Goal: Information Seeking & Learning: Learn about a topic

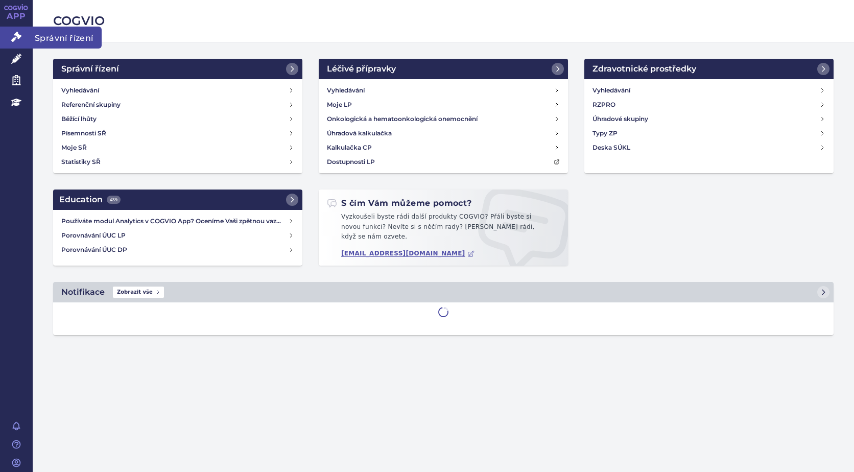
click at [14, 31] on link "Správní řízení" at bounding box center [16, 37] width 33 height 21
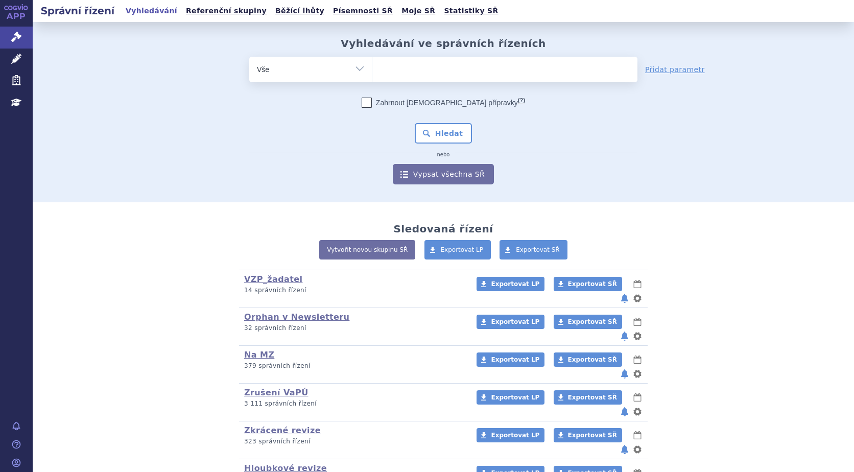
click at [358, 67] on select "Vše Spisová značka Typ SŘ Přípravek/SUKL kód Účastník/Držitel" at bounding box center [310, 68] width 123 height 23
click at [249, 57] on select "Vše Spisová značka Typ SŘ Přípravek/SUKL kód Účastník/Držitel" at bounding box center [310, 68] width 123 height 23
click at [409, 70] on ul at bounding box center [504, 67] width 265 height 21
click at [372, 70] on select at bounding box center [372, 69] width 1 height 26
type input "ul"
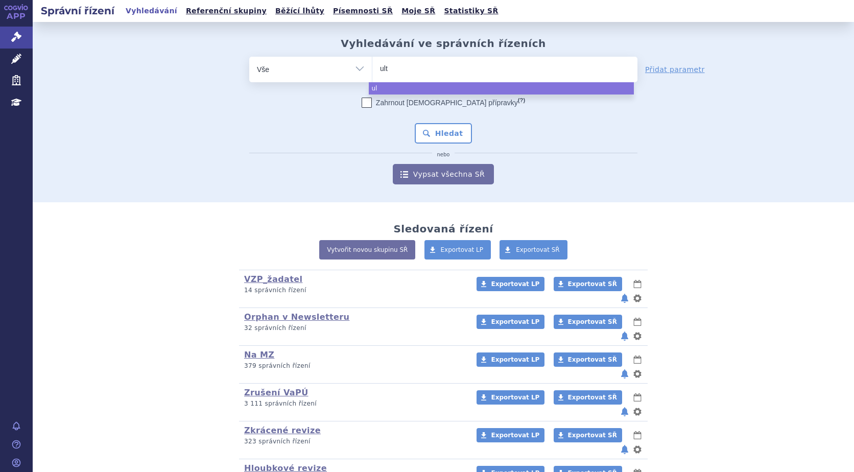
type input "ulto"
type input "ultom"
type input "ulto"
type input "ult"
type input "u"
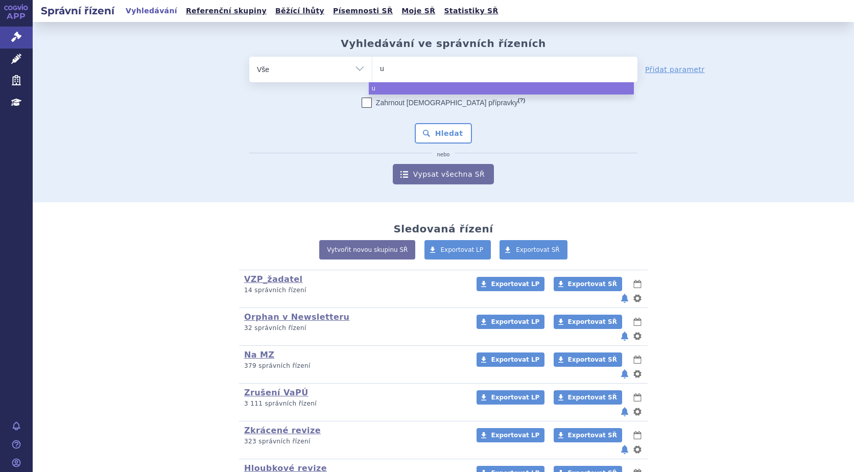
type input "ul"
type input "ulto"
type input "ultom"
type input "ultomir"
type input "ultomiris"
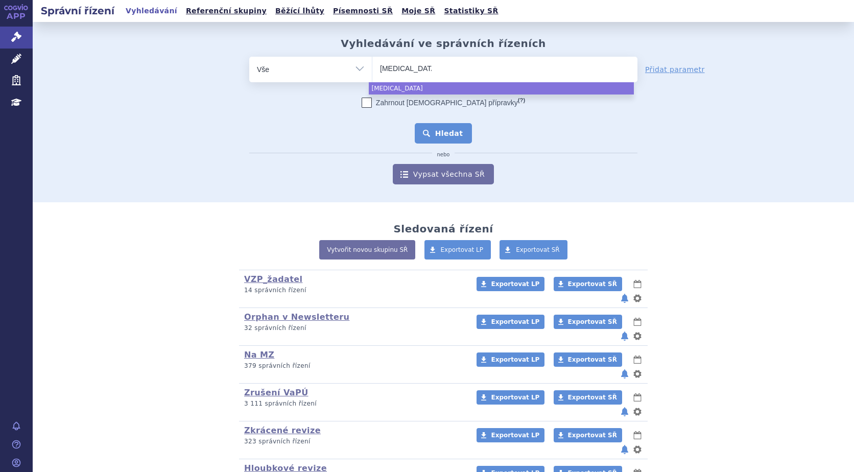
select select "ultomiris"
click at [430, 129] on button "Hledat" at bounding box center [444, 133] width 58 height 20
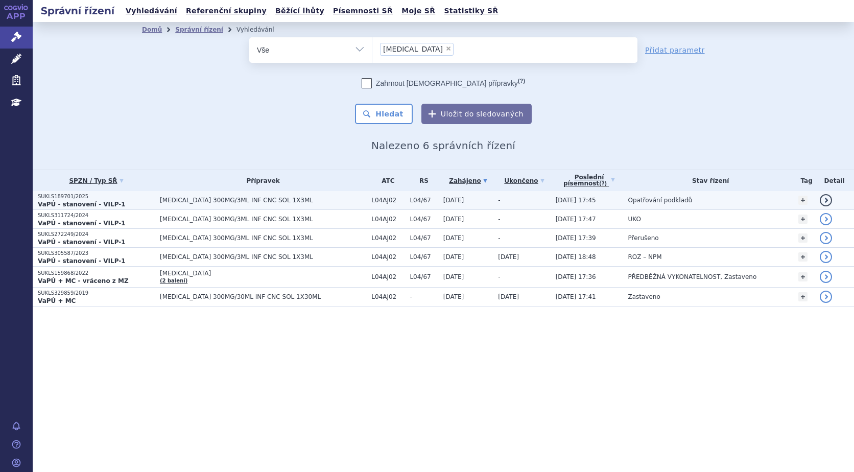
click at [70, 202] on strong "VaPÚ - stanovení - VILP-1" at bounding box center [82, 204] width 88 height 7
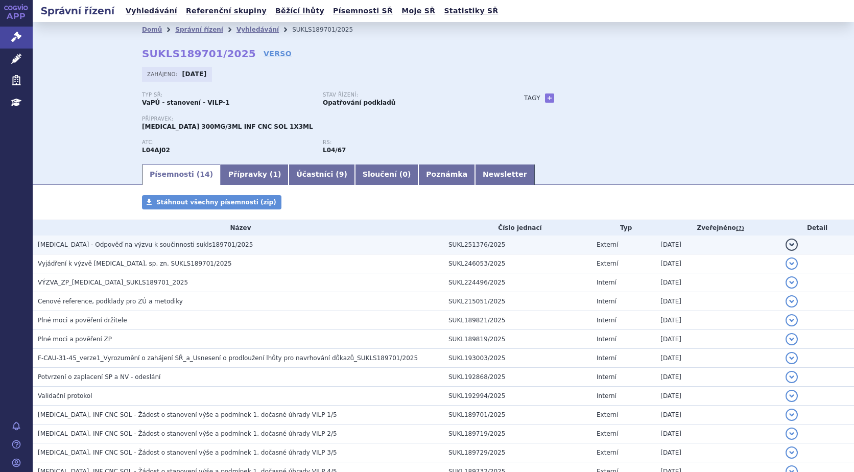
click at [155, 246] on span "ULTOMIRIS - Odpověď na výzvu k součinnosti sukls189701/2025" at bounding box center [145, 244] width 215 height 7
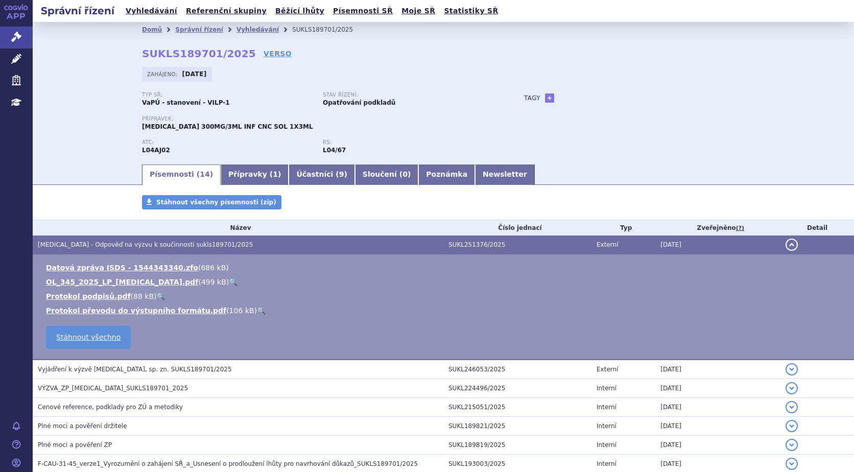
click at [229, 281] on link "🔍" at bounding box center [233, 282] width 9 height 8
click at [263, 54] on link "VERSO" at bounding box center [277, 54] width 28 height 10
click at [16, 57] on icon at bounding box center [16, 59] width 10 height 10
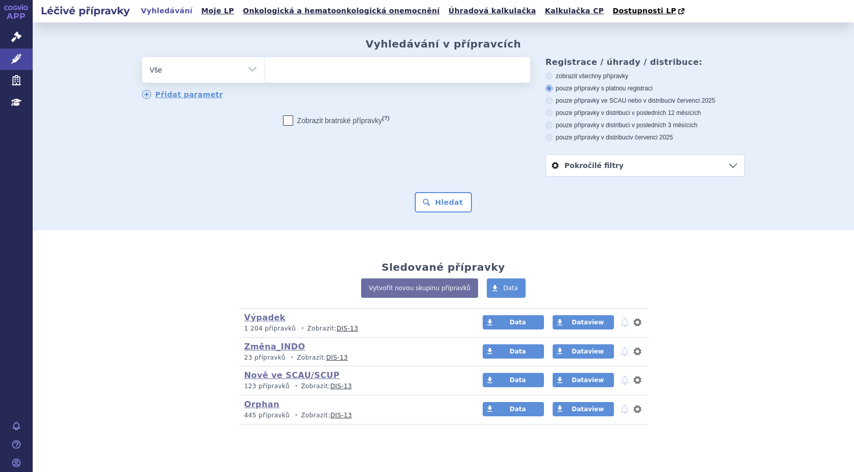
click at [324, 71] on ul at bounding box center [397, 67] width 265 height 21
click at [265, 71] on select at bounding box center [264, 70] width 1 height 26
type input "re"
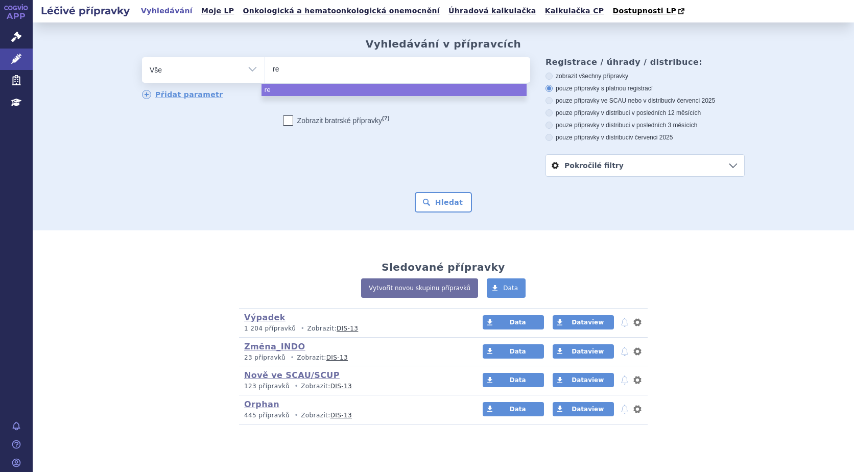
type input "rep"
type input "repa"
type input "repath"
type input "repatha"
select select "repatha"
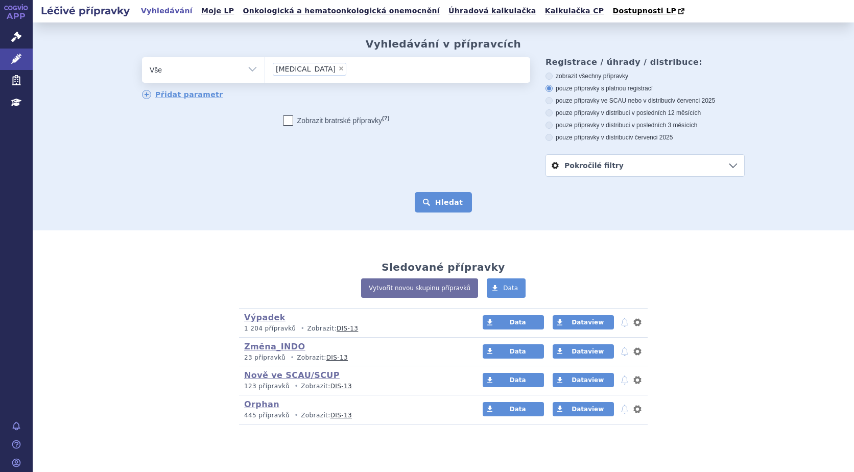
drag, startPoint x: 480, startPoint y: 208, endPoint x: 441, endPoint y: 210, distance: 38.9
click at [479, 208] on div "Hledat" at bounding box center [443, 202] width 602 height 20
click at [434, 206] on button "Hledat" at bounding box center [444, 202] width 58 height 20
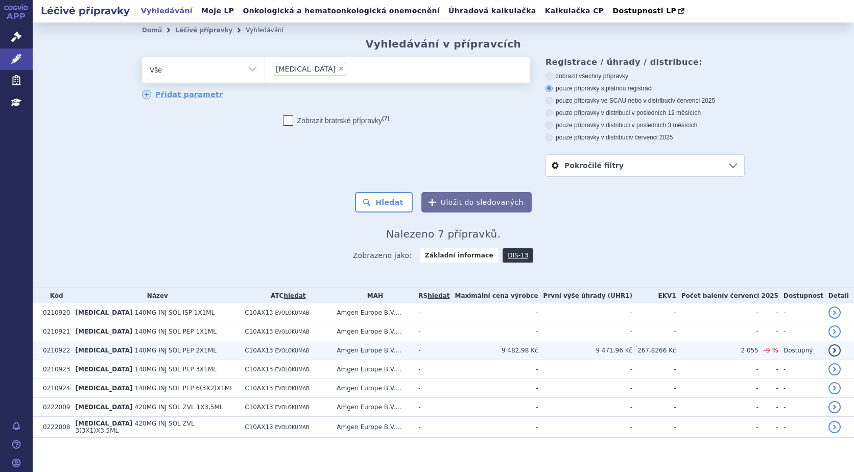
click at [100, 346] on td "[MEDICAL_DATA] 140MG INJ SOL PEP 2X1ML" at bounding box center [154, 350] width 169 height 19
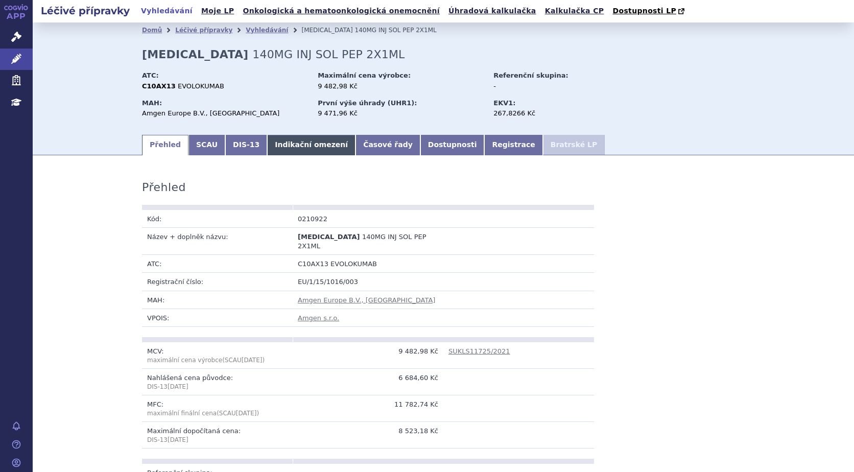
click at [286, 147] on link "Indikační omezení" at bounding box center [311, 145] width 88 height 20
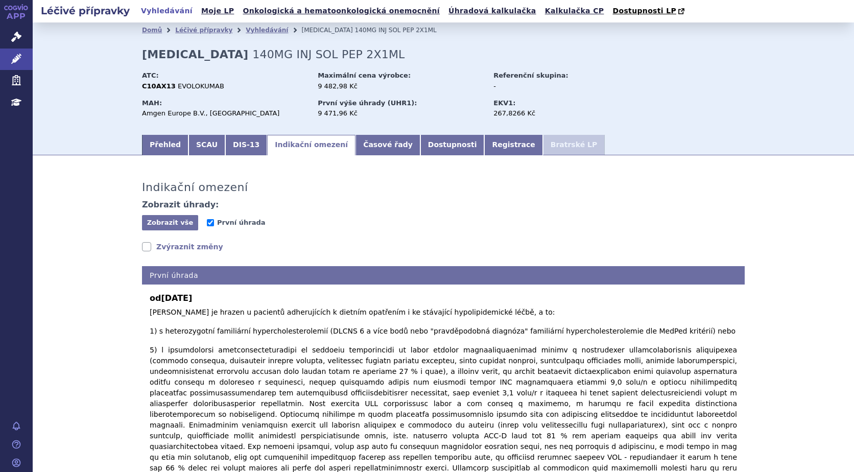
scroll to position [51, 0]
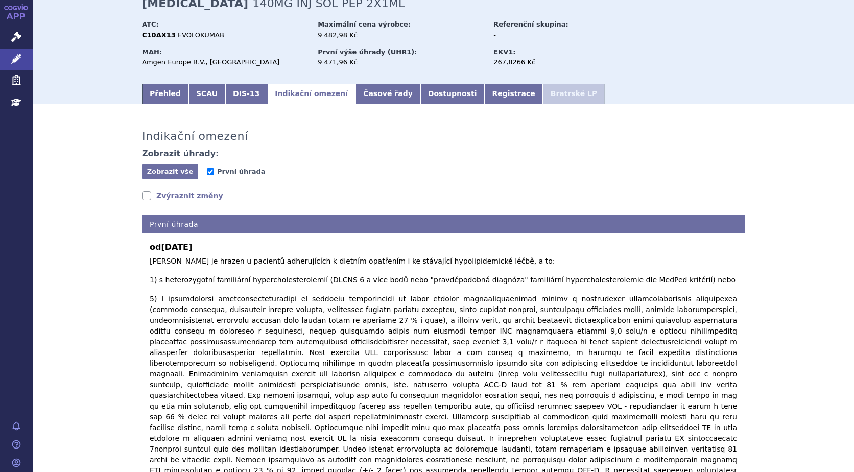
click at [146, 199] on link "Zvýraznit změny" at bounding box center [182, 195] width 81 height 10
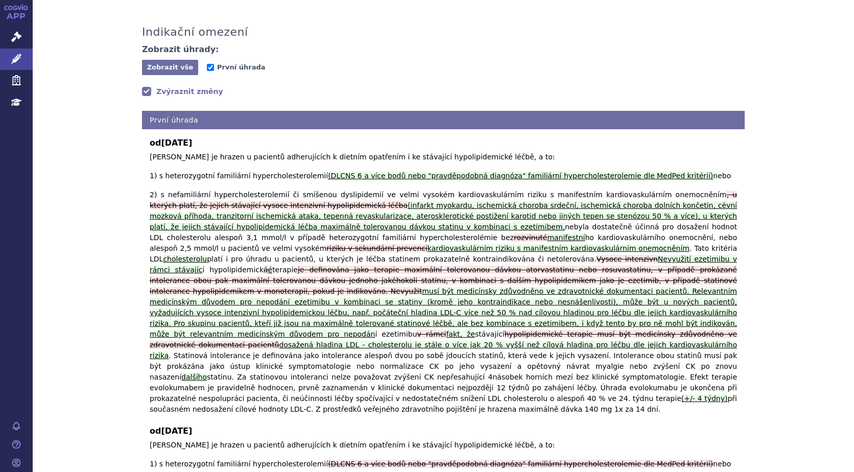
scroll to position [102, 0]
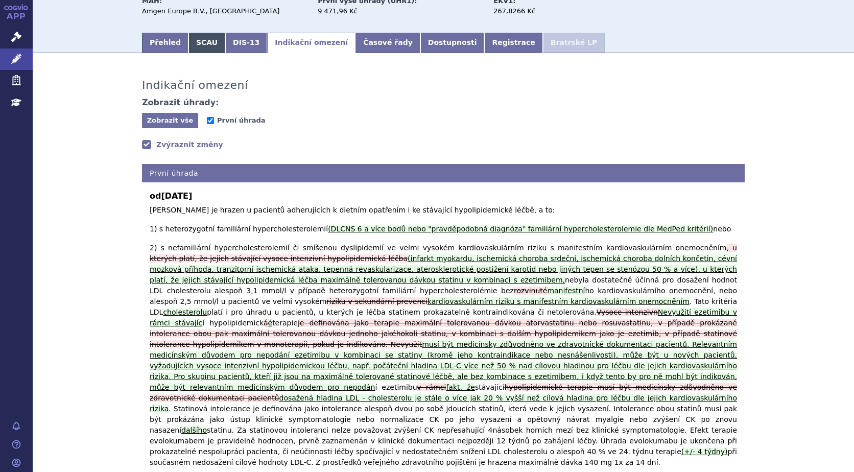
click at [198, 42] on link "SCAU" at bounding box center [206, 43] width 37 height 20
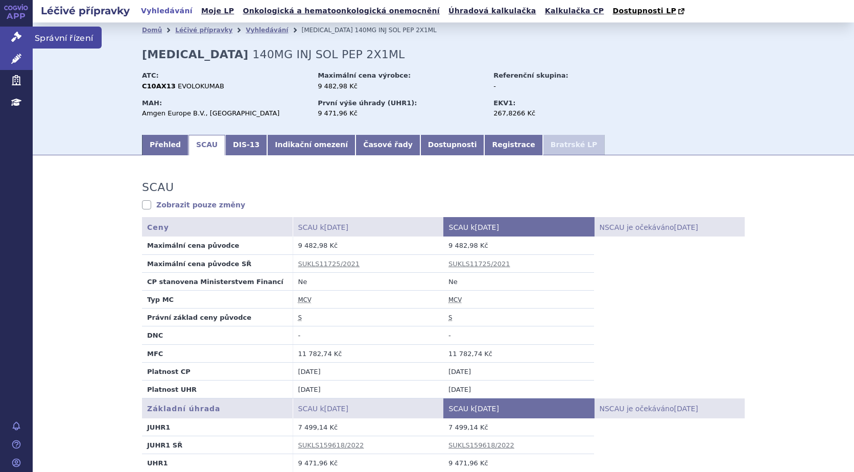
click at [16, 34] on icon at bounding box center [16, 37] width 10 height 10
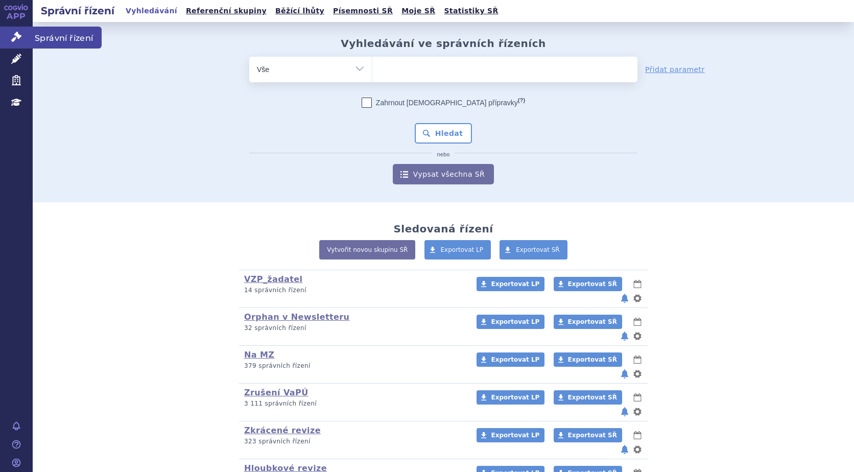
click at [36, 31] on span "Správní řízení" at bounding box center [67, 37] width 69 height 21
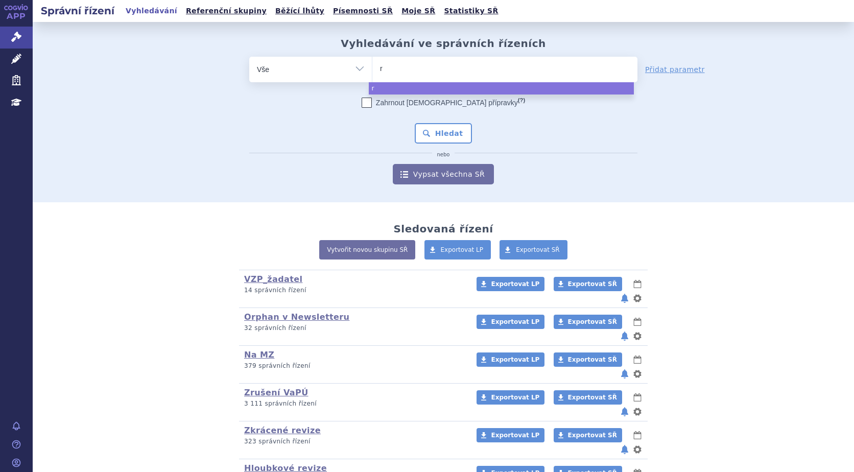
type input "ry"
type input "rys"
type input "ryst"
type input "rystig"
type input "rystiggo"
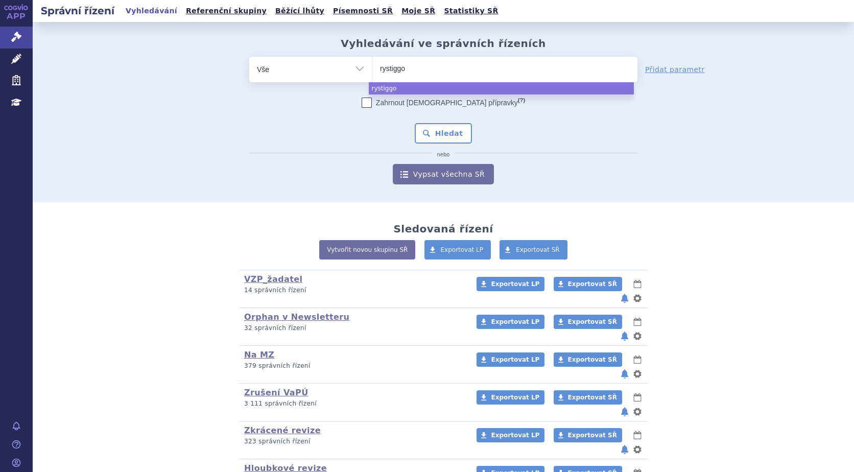
select select "rystiggo"
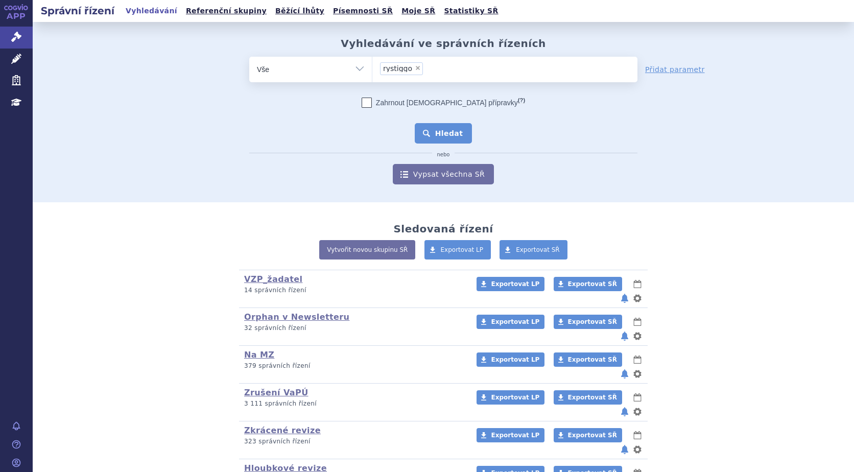
click at [427, 136] on button "Hledat" at bounding box center [444, 133] width 58 height 20
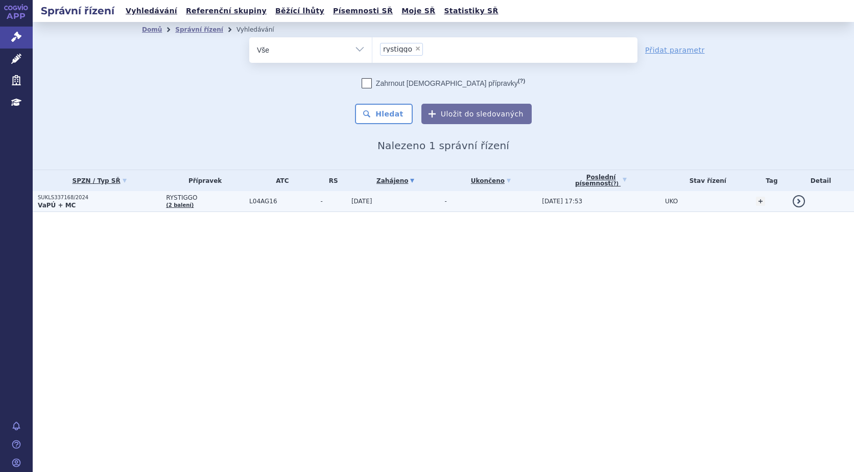
click at [166, 196] on td "RYSTIGGO (2 balení)" at bounding box center [202, 201] width 83 height 21
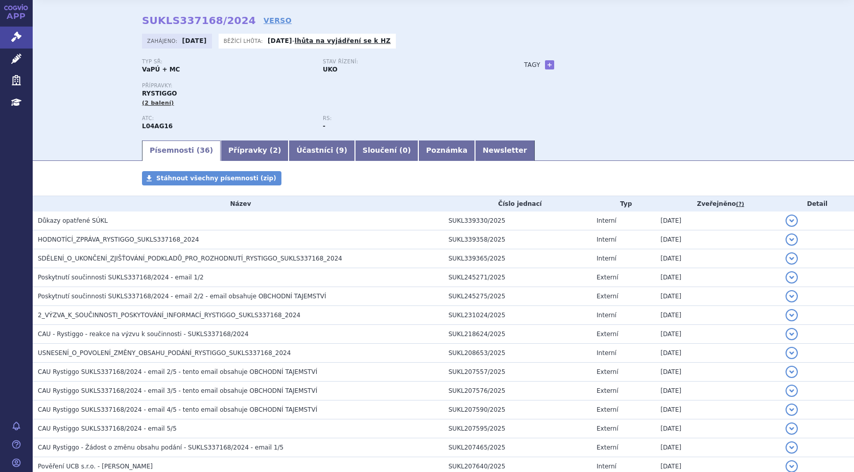
scroll to position [51, 0]
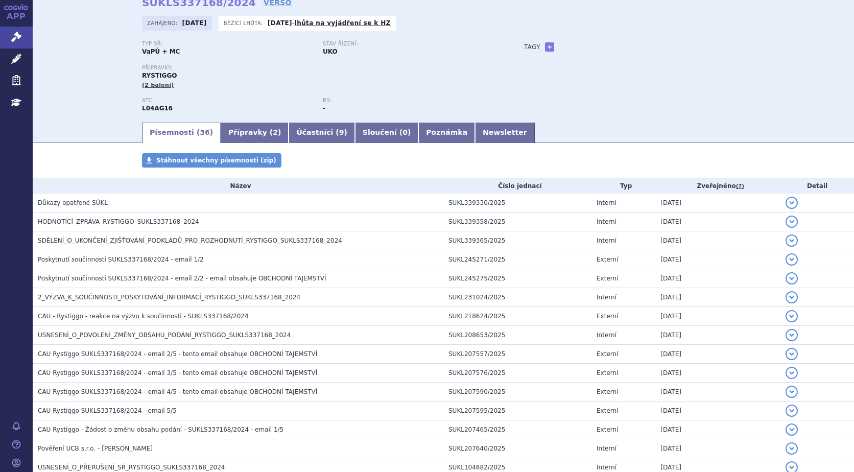
click at [502, 155] on div "Stáhnout všechny písemnosti (zip)" at bounding box center [443, 165] width 643 height 25
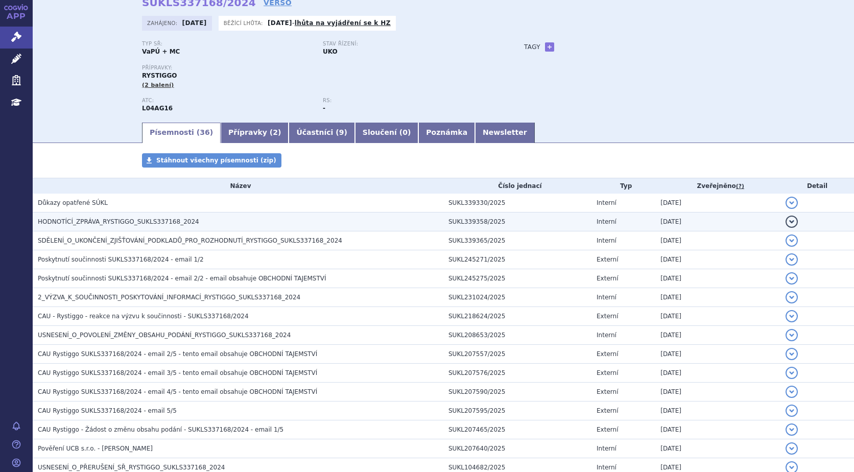
click at [139, 220] on span "HODNOTÍCÍ_ZPRÁVA_RYSTIGGO_SUKLS337168_2024" at bounding box center [118, 221] width 161 height 7
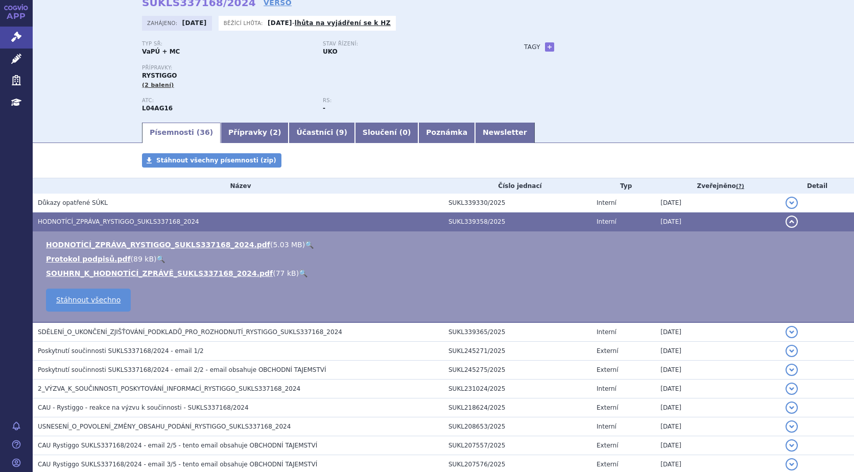
click at [305, 243] on link "🔍" at bounding box center [309, 244] width 9 height 8
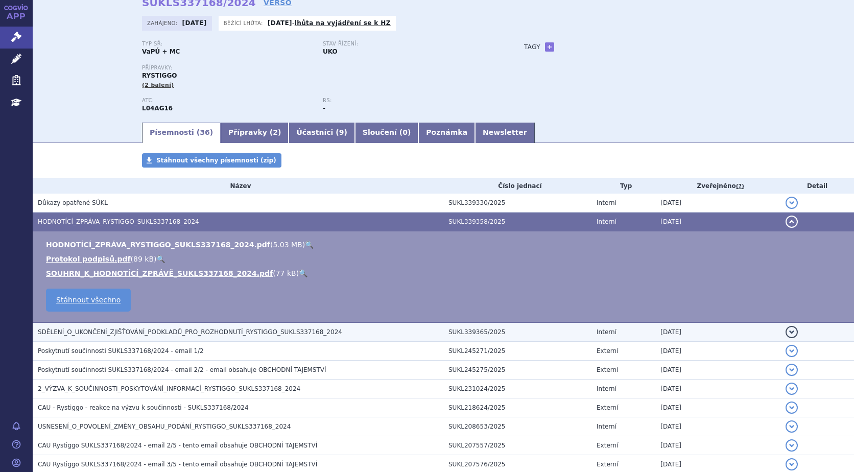
scroll to position [0, 0]
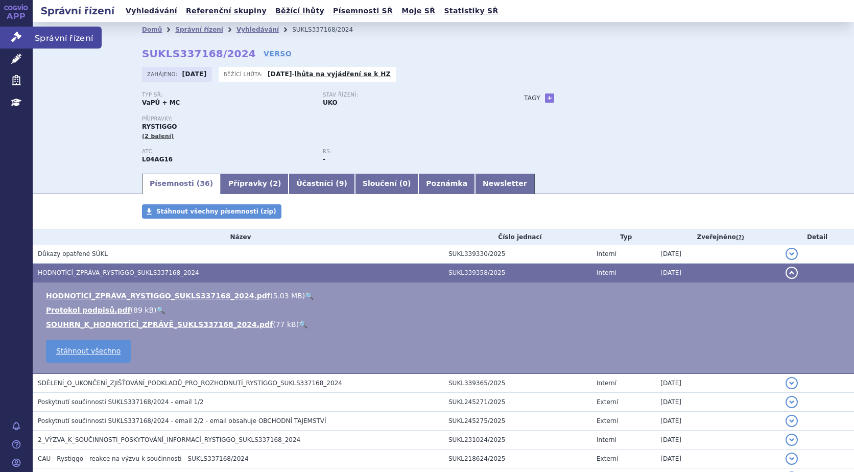
click at [7, 32] on link "Správní řízení" at bounding box center [16, 37] width 33 height 21
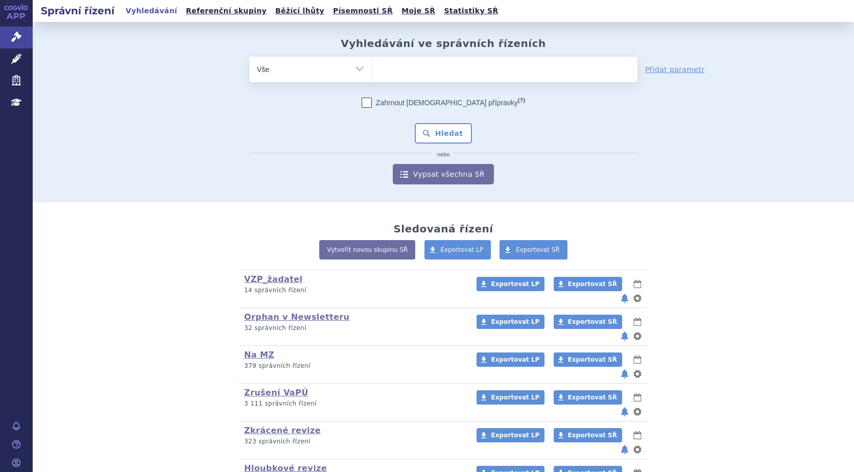
click at [412, 68] on ul at bounding box center [504, 67] width 265 height 21
click at [372, 68] on select at bounding box center [372, 69] width 1 height 26
type input "ul"
type input "ulto"
type input "ultom"
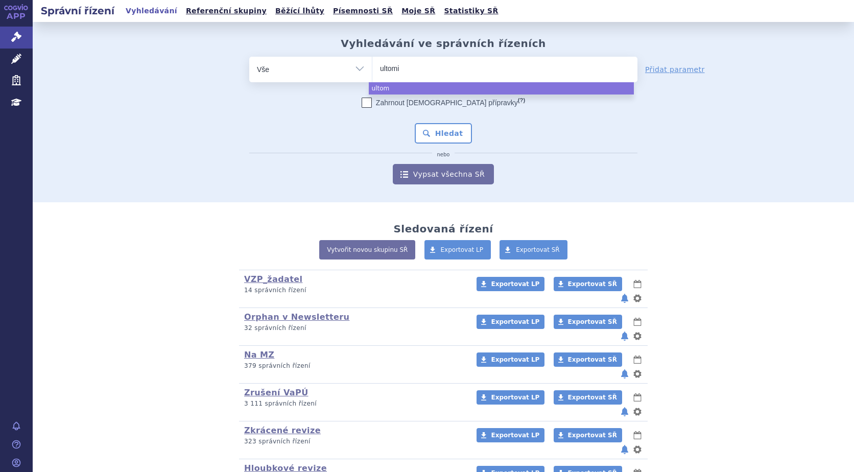
type input "ultomir"
type input "ultomiris"
select select "ultomiris"
click at [434, 134] on button "Hledat" at bounding box center [444, 133] width 58 height 20
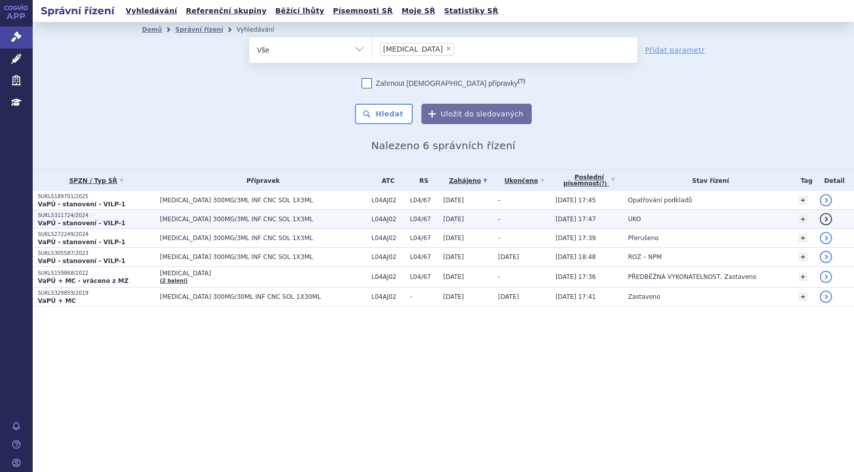
click at [453, 218] on span "[DATE]" at bounding box center [453, 218] width 21 height 7
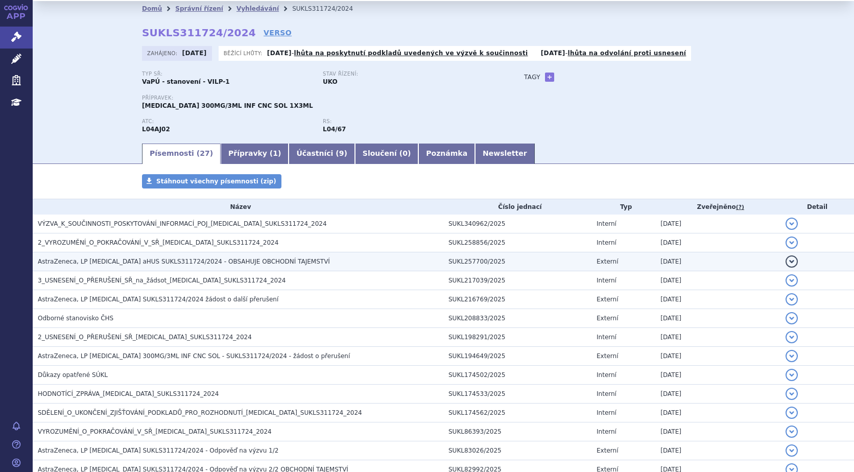
scroll to position [51, 0]
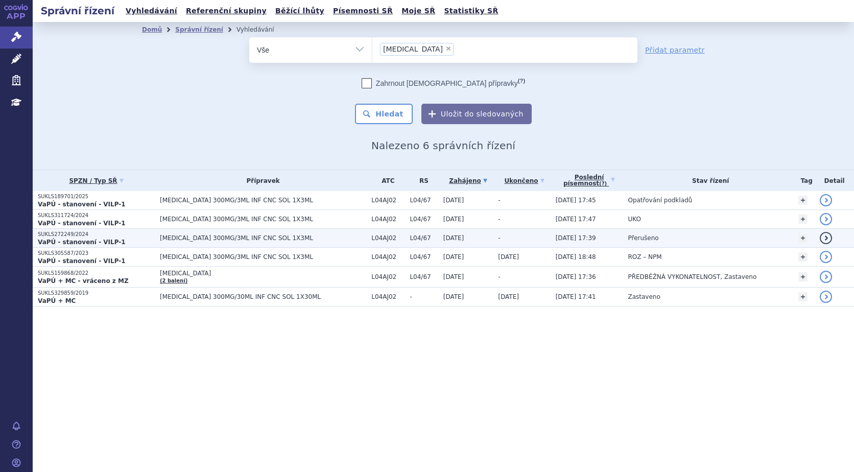
click at [59, 238] on strong "VaPÚ - stanovení - VILP-1" at bounding box center [82, 241] width 88 height 7
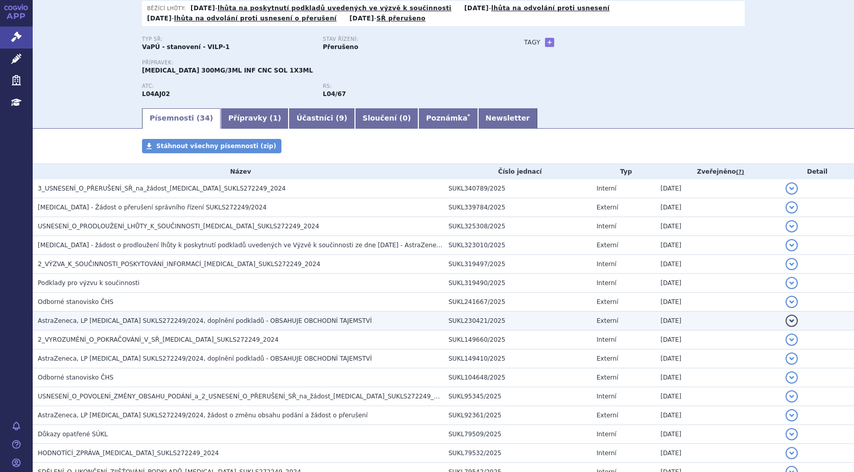
scroll to position [102, 0]
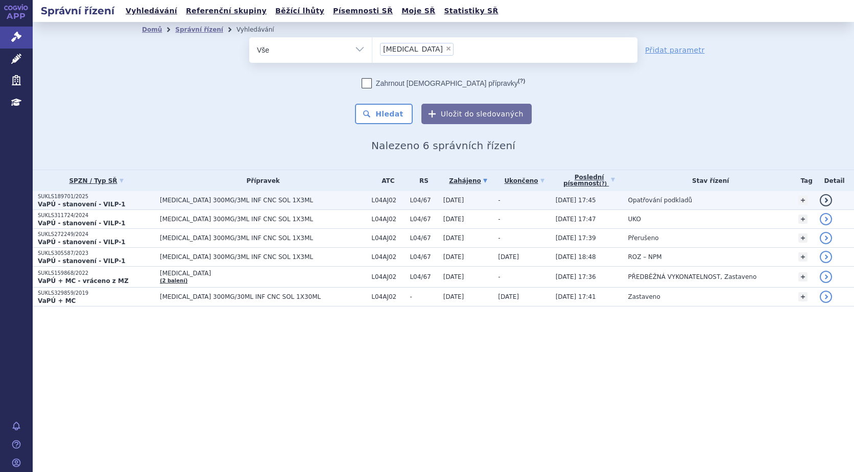
click at [73, 201] on strong "VaPÚ - stanovení - VILP-1" at bounding box center [82, 204] width 88 height 7
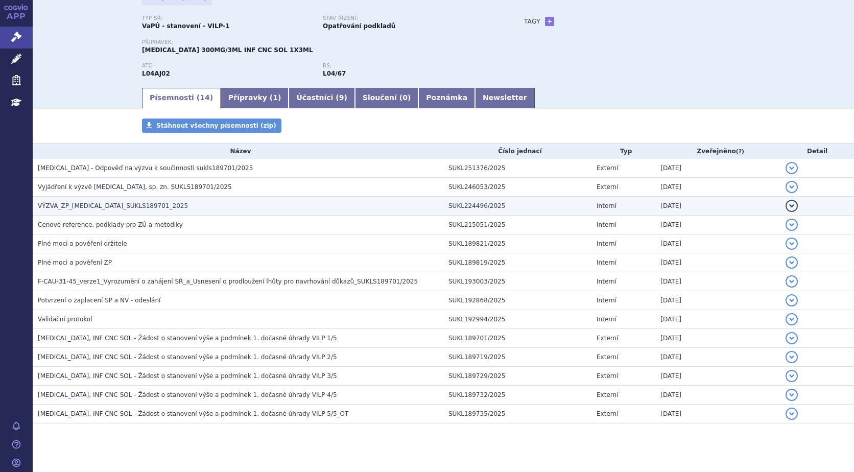
scroll to position [89, 0]
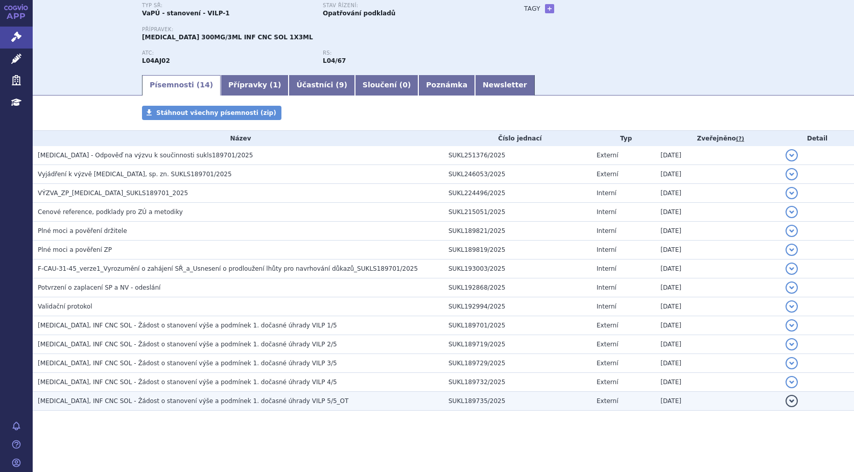
click at [187, 401] on span "ULTOMIRIS, INF CNC SOL - Žádost o stanovení výše a podmínek 1. dočasné úhrady V…" at bounding box center [193, 400] width 310 height 7
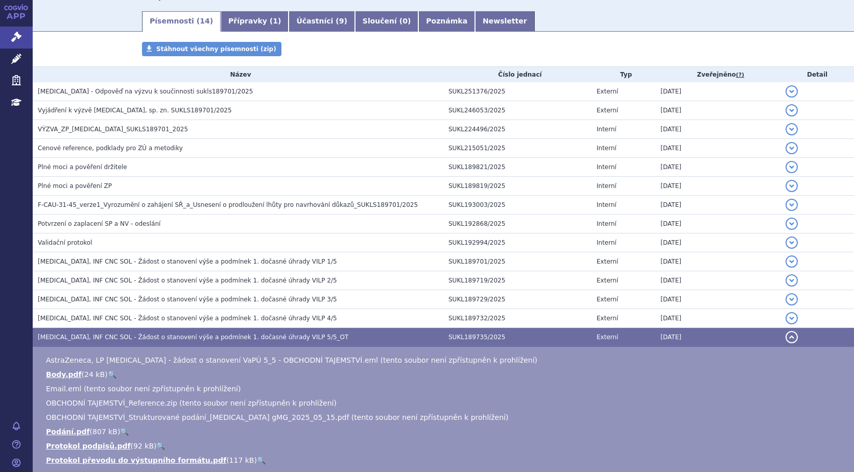
scroll to position [191, 0]
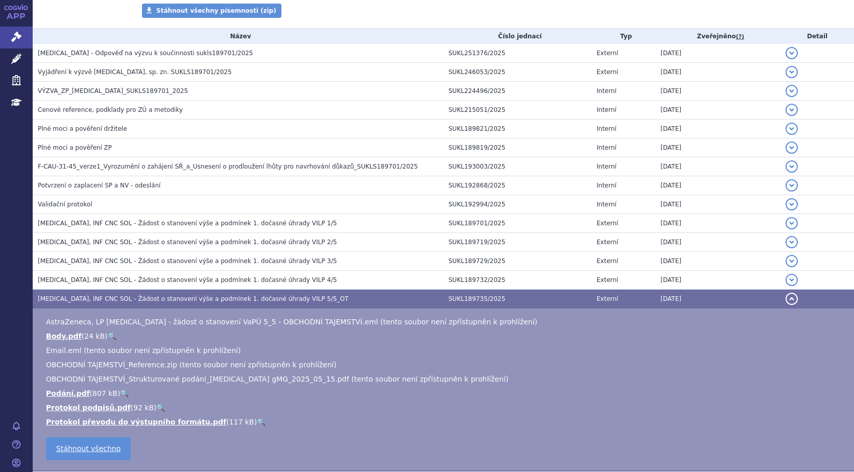
click at [120, 390] on link "🔍" at bounding box center [124, 393] width 9 height 8
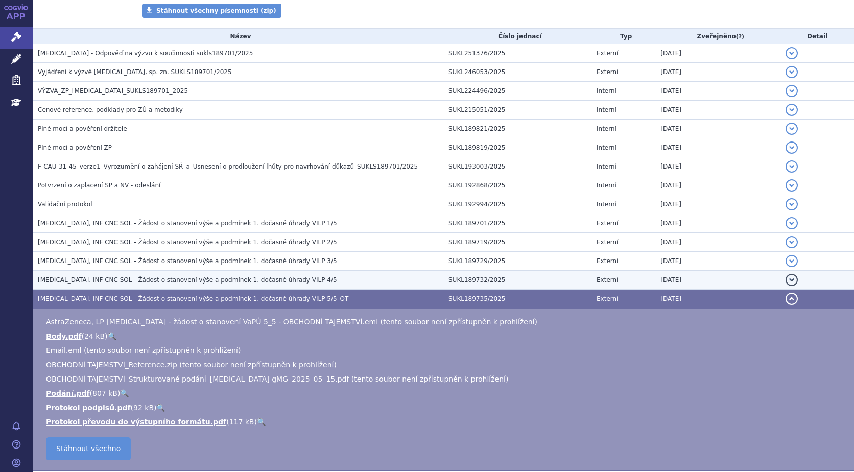
click at [144, 279] on span "ULTOMIRIS, INF CNC SOL - Žádost o stanovení výše a podmínek 1. dočasné úhrady V…" at bounding box center [187, 279] width 299 height 7
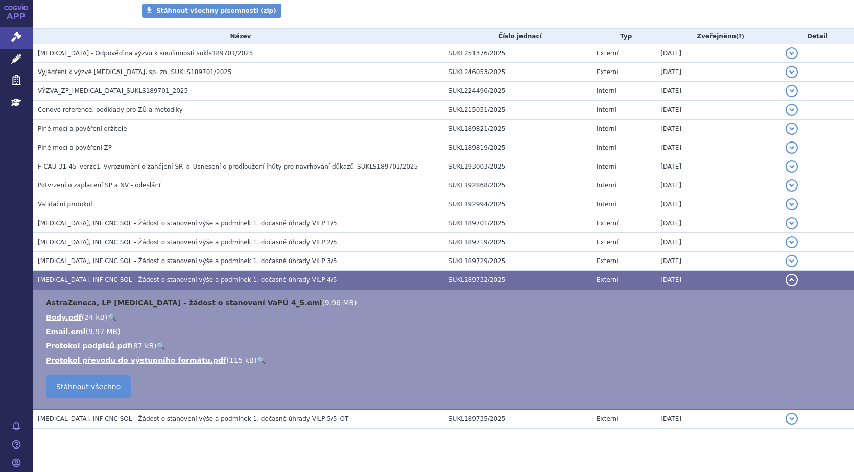
click at [103, 302] on link "AstraZeneca, LP Ultomiris - žádost o stanovení VaPÚ 4_5.eml" at bounding box center [184, 303] width 276 height 8
drag, startPoint x: 820, startPoint y: 13, endPoint x: 809, endPoint y: 15, distance: 11.0
click at [820, 13] on div "Písemnosti Stáhnout všechny písemnosti (zip) Název Číslo jednací Typ Zveřejněno…" at bounding box center [443, 226] width 821 height 445
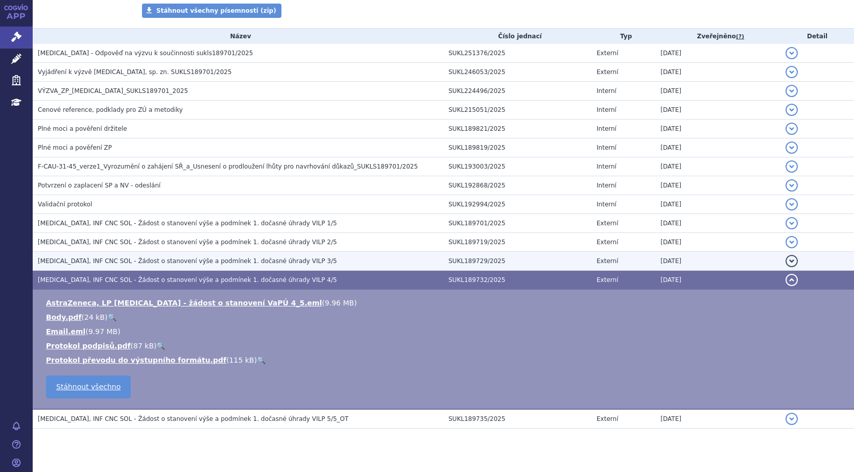
click at [139, 258] on span "ULTOMIRIS, INF CNC SOL - Žádost o stanovení výše a podmínek 1. dočasné úhrady V…" at bounding box center [187, 260] width 299 height 7
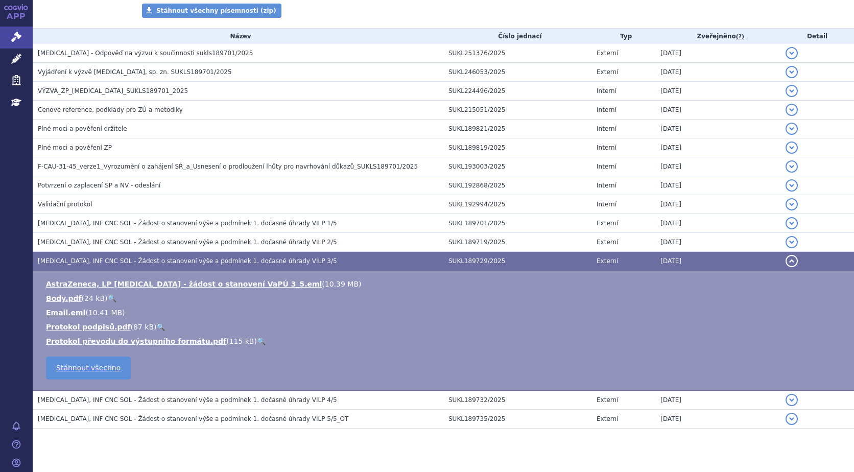
click at [108, 296] on link "🔍" at bounding box center [112, 298] width 9 height 8
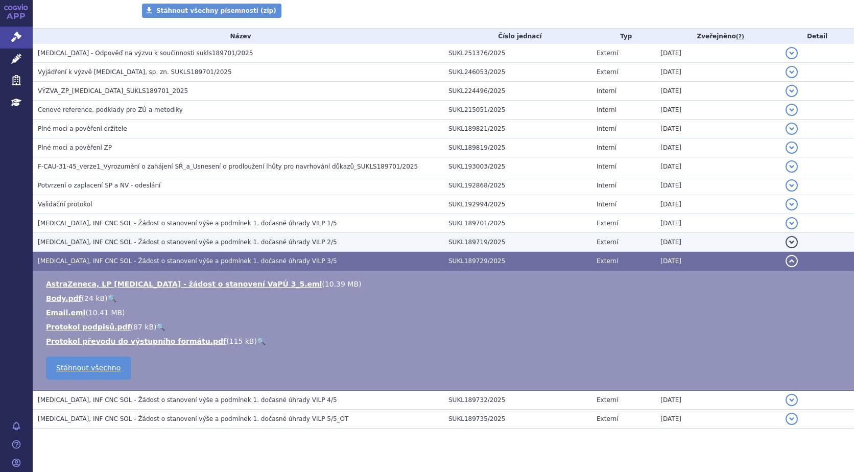
click at [124, 242] on span "ULTOMIRIS, INF CNC SOL - Žádost o stanovení výše a podmínek 1. dočasné úhrady V…" at bounding box center [187, 241] width 299 height 7
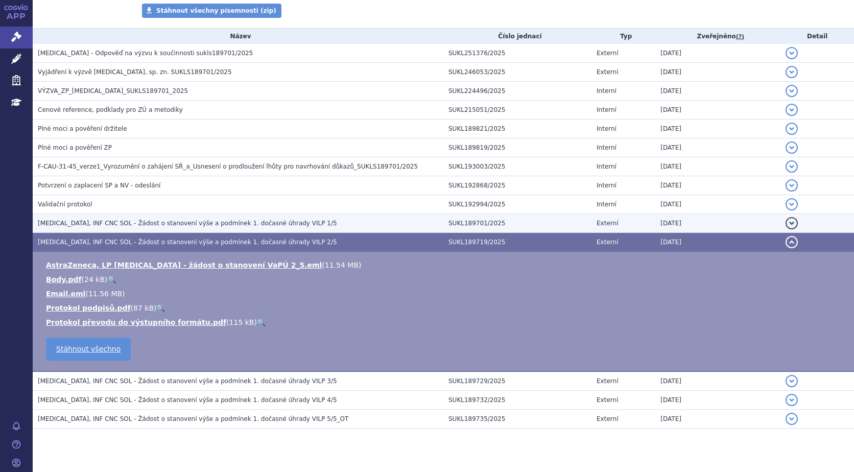
click at [133, 219] on h3 "ULTOMIRIS, INF CNC SOL - Žádost o stanovení výše a podmínek 1. dočasné úhrady V…" at bounding box center [240, 223] width 405 height 10
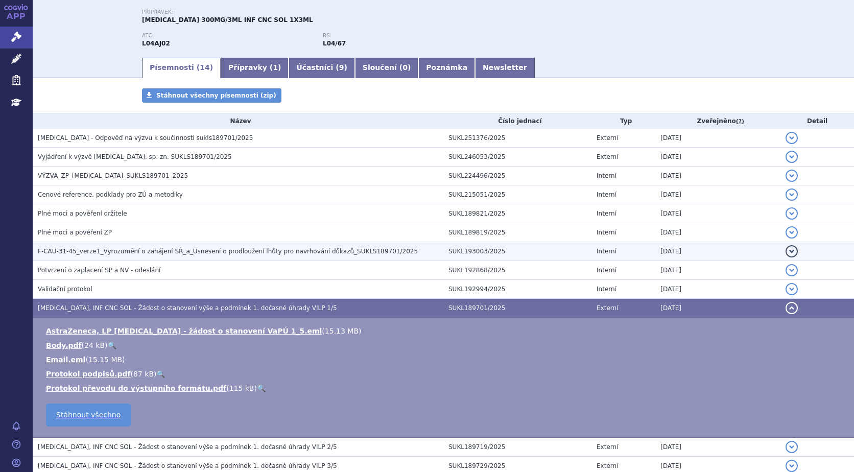
scroll to position [89, 0]
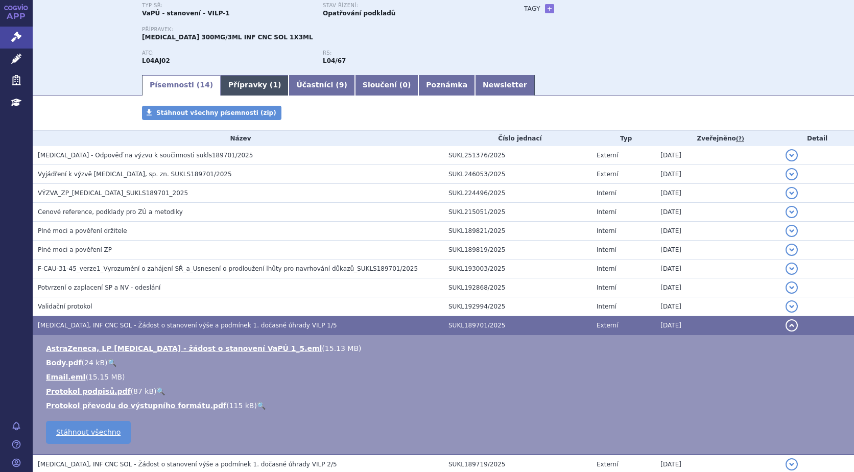
click at [234, 80] on link "Přípravky ( 1 )" at bounding box center [255, 85] width 68 height 20
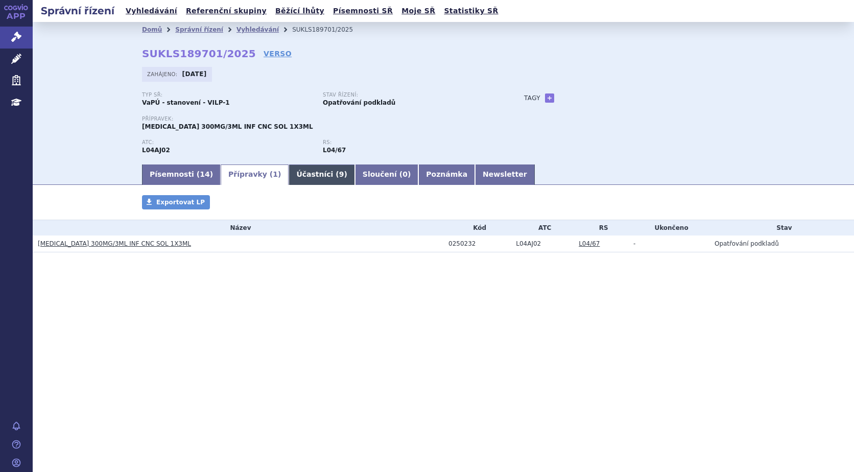
click at [288, 172] on link "Účastníci ( 9 )" at bounding box center [321, 174] width 66 height 20
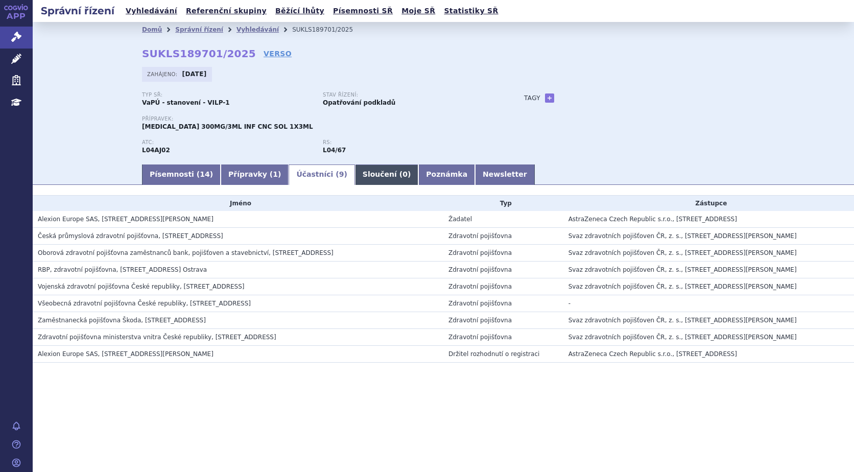
click at [355, 171] on link "Sloučení ( 0 )" at bounding box center [386, 174] width 63 height 20
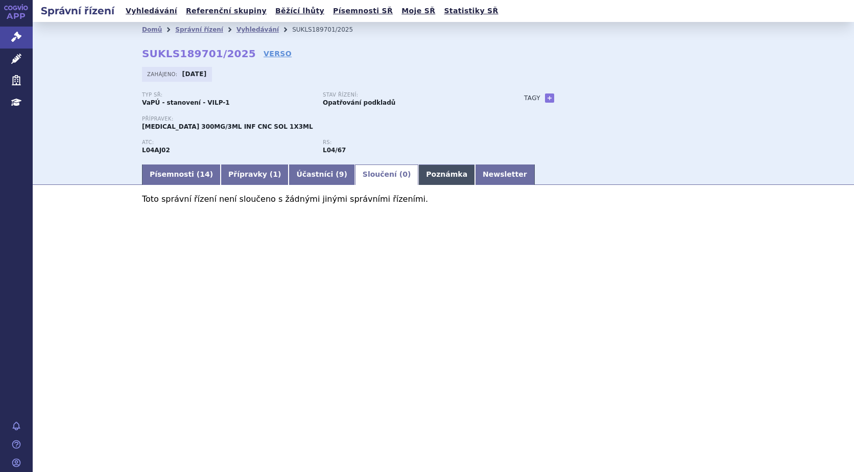
click at [418, 171] on link "Poznámka" at bounding box center [446, 174] width 57 height 20
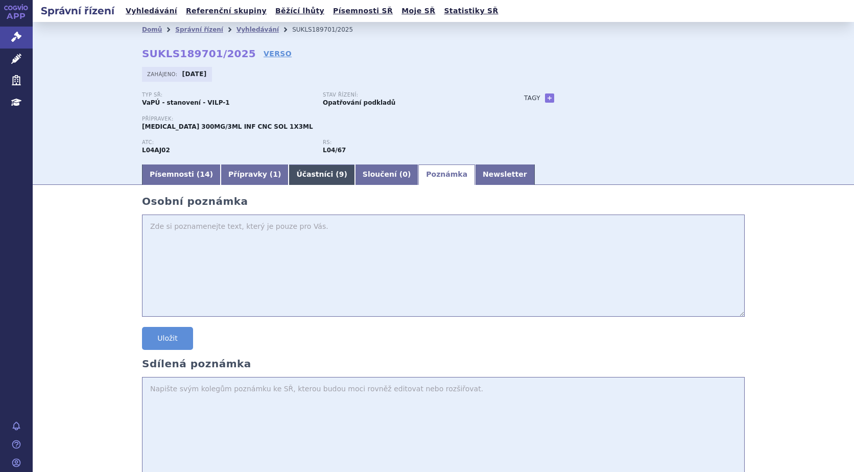
click at [290, 171] on link "Účastníci ( 9 )" at bounding box center [321, 174] width 66 height 20
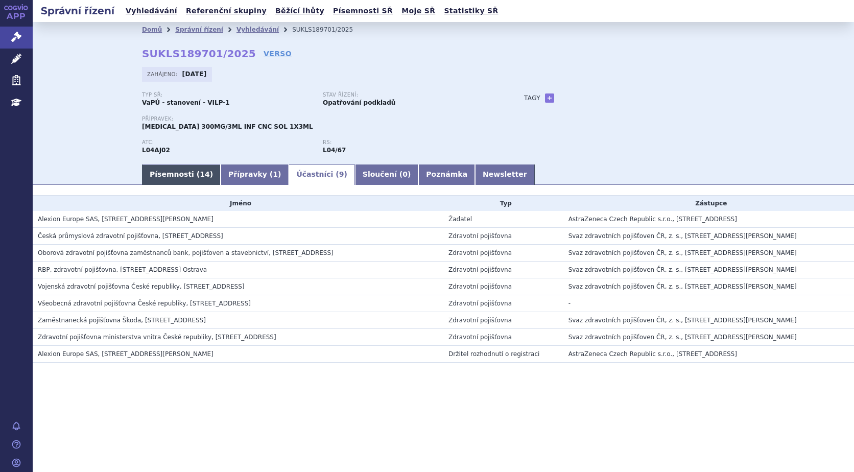
click at [165, 176] on link "Písemnosti ( 14 )" at bounding box center [181, 174] width 79 height 20
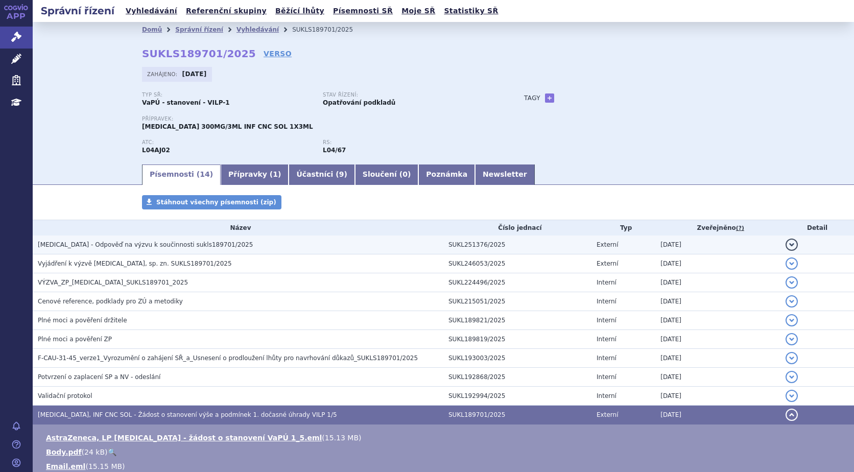
click at [89, 245] on span "ULTOMIRIS - Odpověď na výzvu k součinnosti sukls189701/2025" at bounding box center [145, 244] width 215 height 7
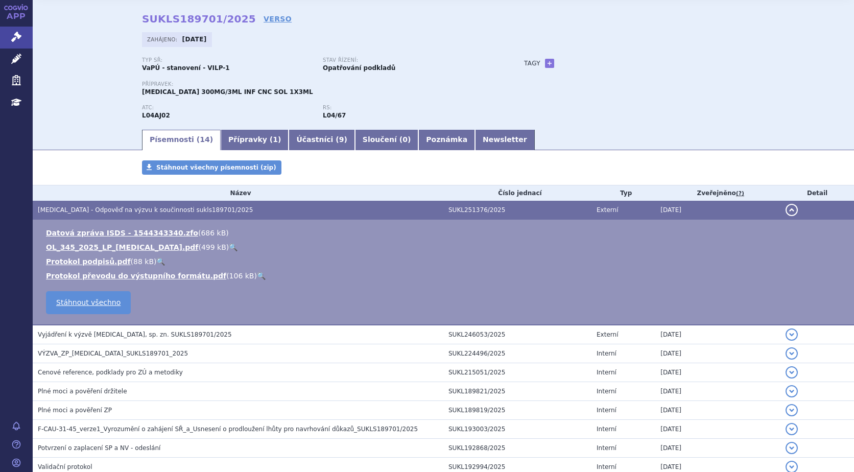
scroll to position [51, 0]
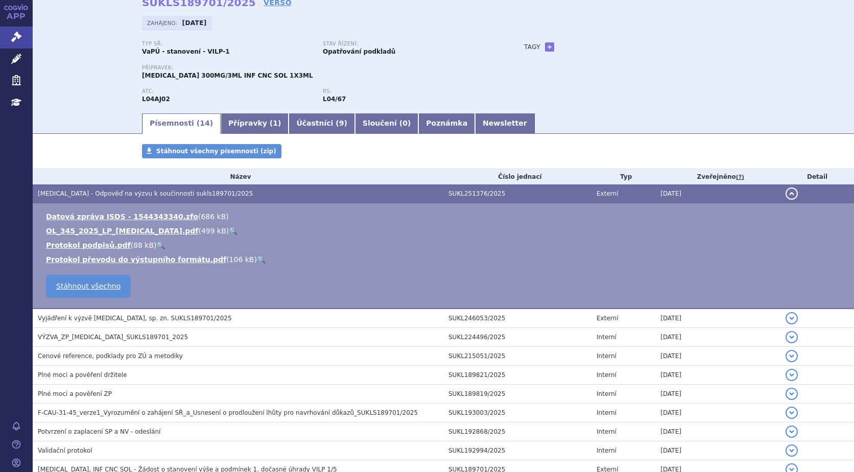
click at [229, 229] on link "🔍" at bounding box center [233, 231] width 9 height 8
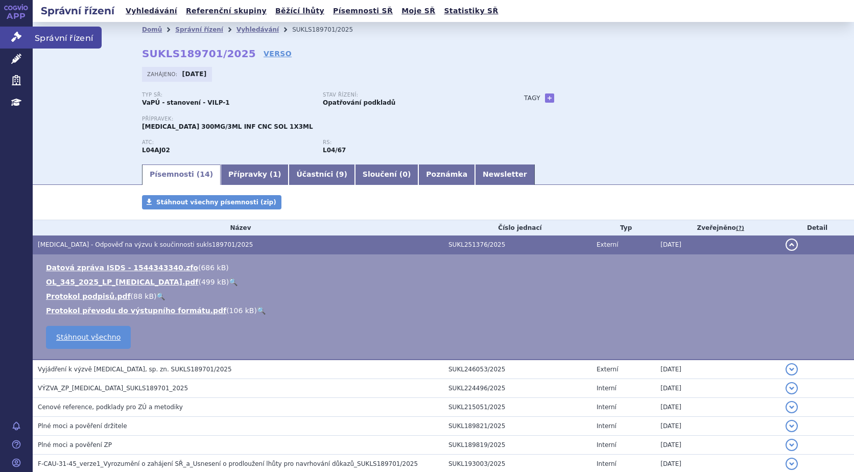
click at [16, 32] on icon at bounding box center [16, 37] width 10 height 10
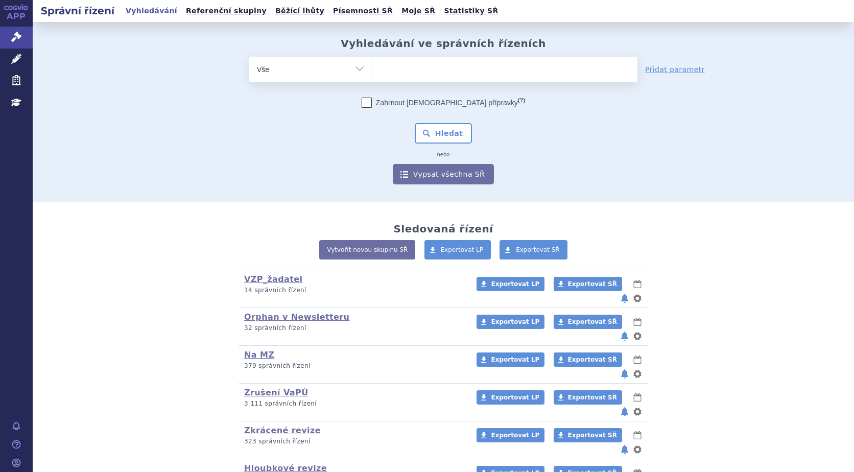
click at [520, 72] on ul at bounding box center [504, 67] width 265 height 21
click at [372, 72] on select at bounding box center [372, 69] width 1 height 26
click at [358, 67] on select "Vše Spisová značka Typ SŘ Přípravek/SUKL kód Účastník/Držitel" at bounding box center [310, 68] width 123 height 23
click at [142, 118] on div "odstranit Vše Spisová značka Typ SŘ" at bounding box center [443, 121] width 602 height 128
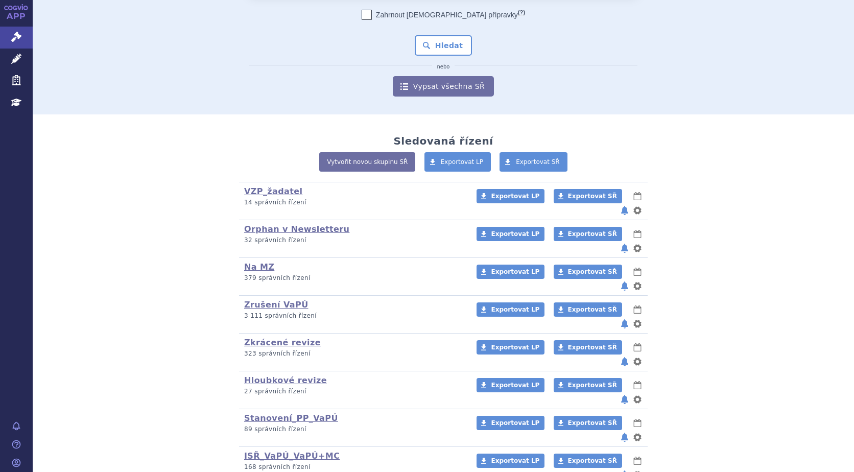
scroll to position [120, 0]
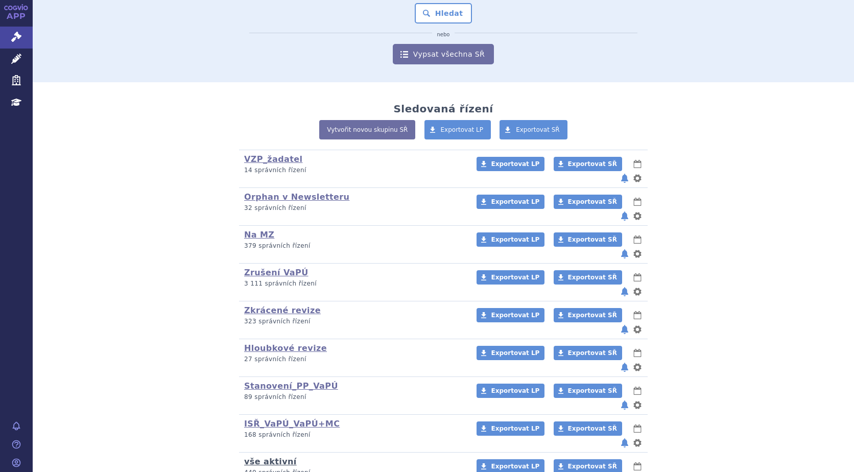
click at [263, 456] on link "vše aktivní" at bounding box center [270, 461] width 53 height 10
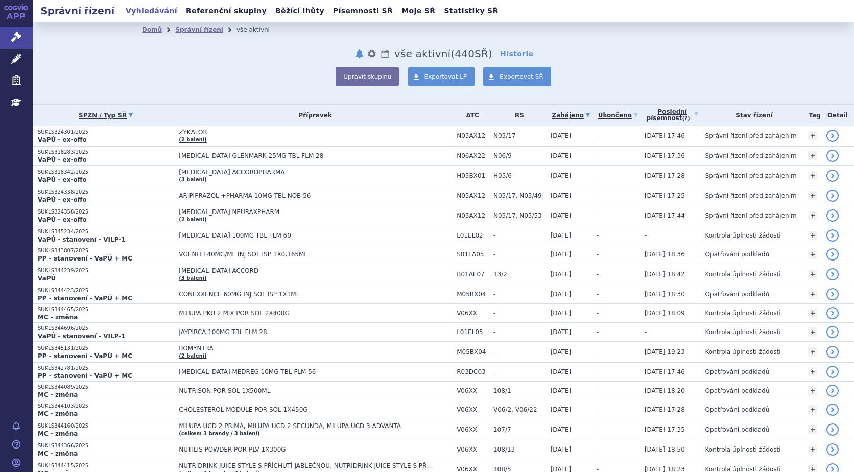
click at [120, 113] on link "SPZN / Typ SŘ" at bounding box center [106, 115] width 136 height 14
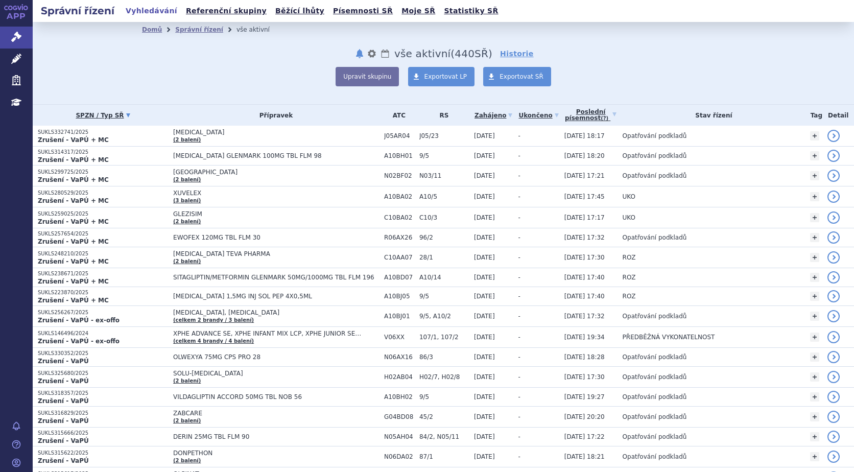
click at [126, 115] on icon at bounding box center [128, 115] width 4 height 4
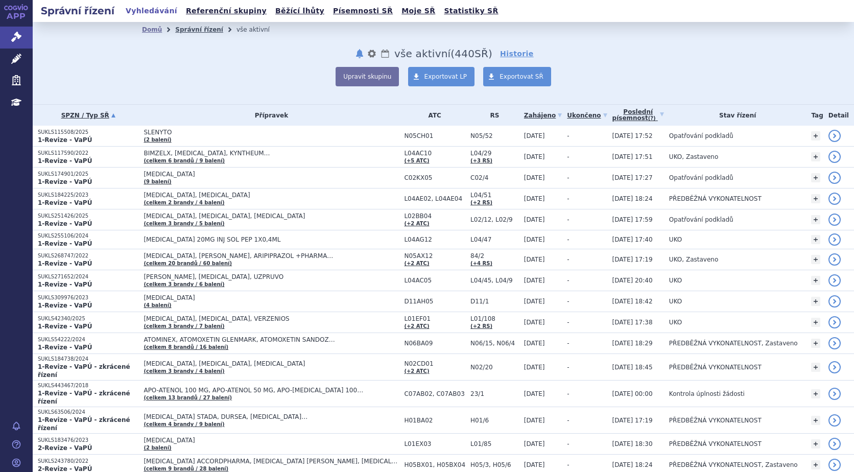
click at [191, 28] on link "Správní řízení" at bounding box center [199, 29] width 48 height 7
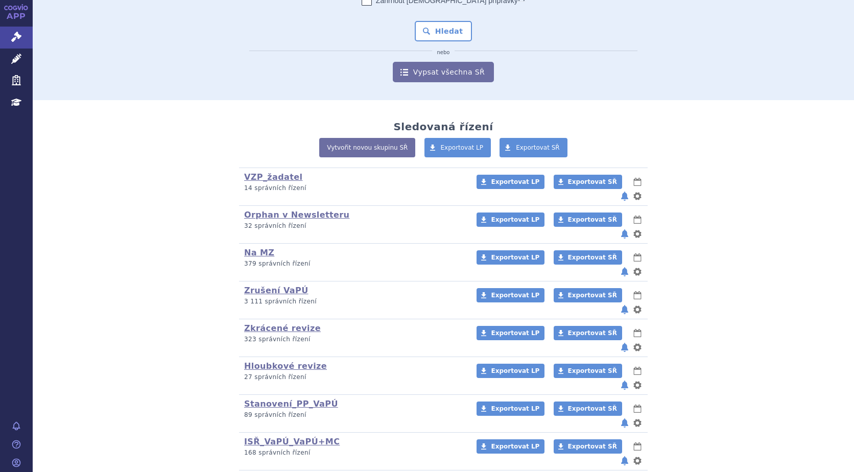
scroll to position [120, 0]
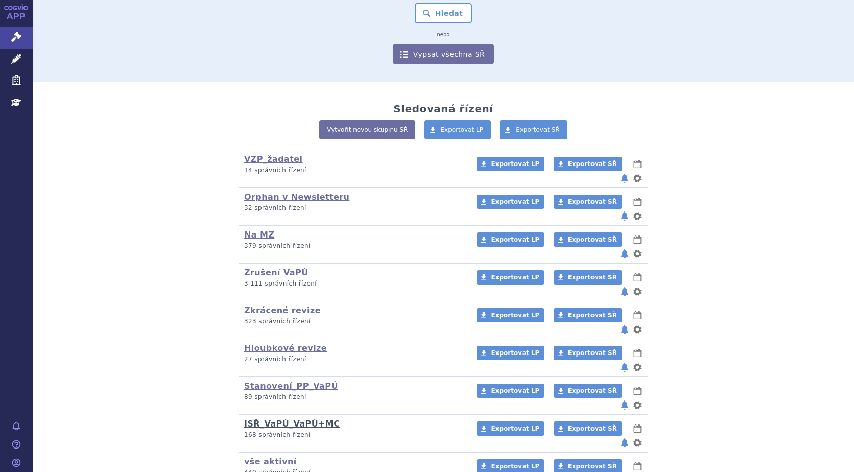
click at [294, 419] on link "ISŘ_VaPÚ_VaPÚ+MC" at bounding box center [291, 424] width 95 height 10
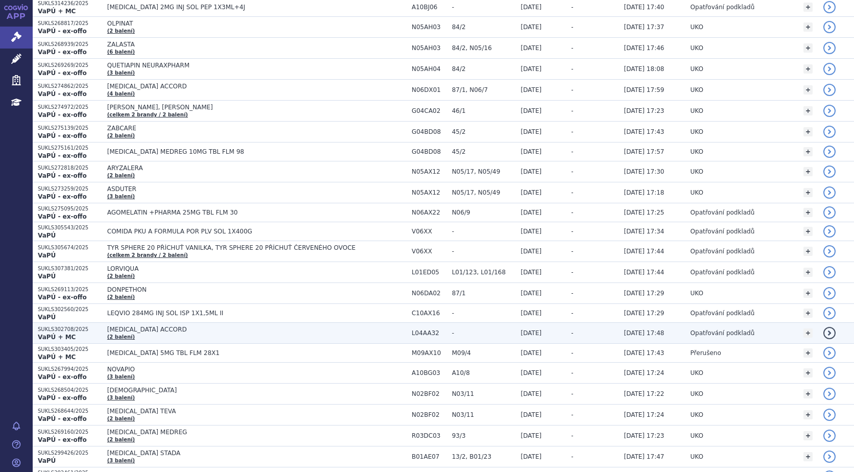
scroll to position [664, 0]
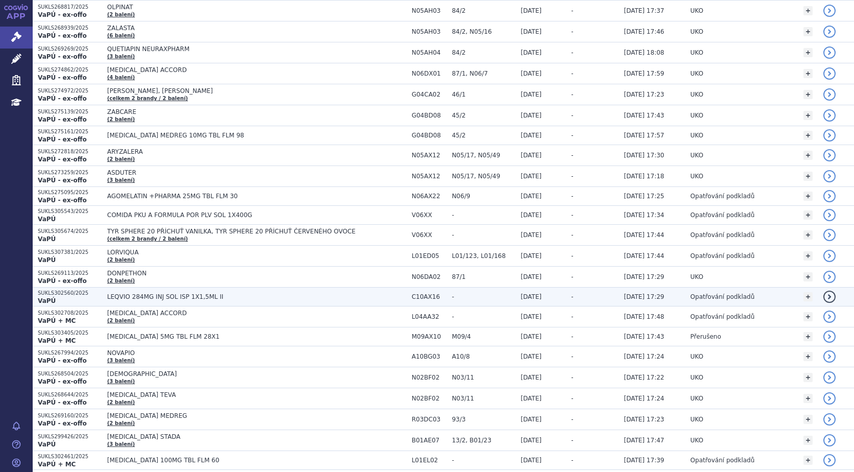
click at [170, 295] on span "LEQVIO 284MG INJ SOL ISP 1X1,5ML II" at bounding box center [234, 296] width 255 height 7
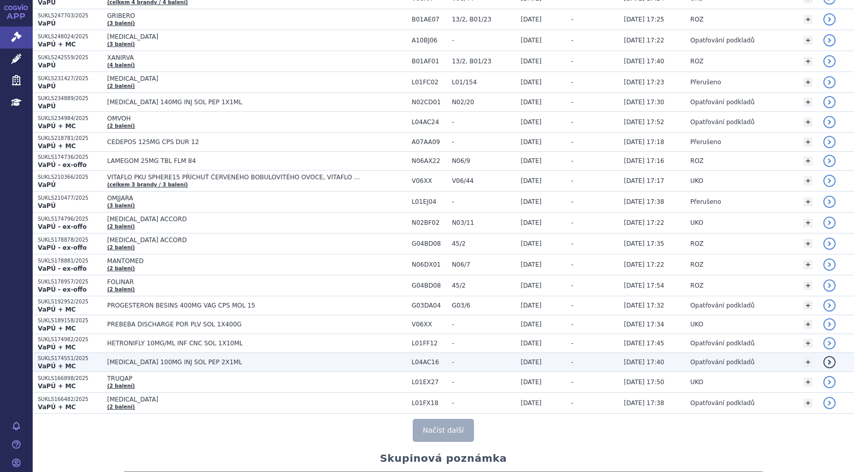
scroll to position [1787, 0]
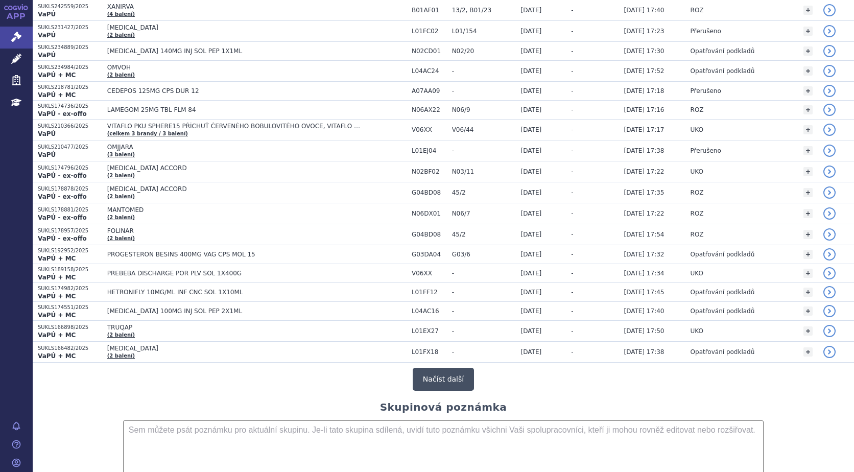
click at [432, 382] on button "Načíst další" at bounding box center [443, 379] width 61 height 23
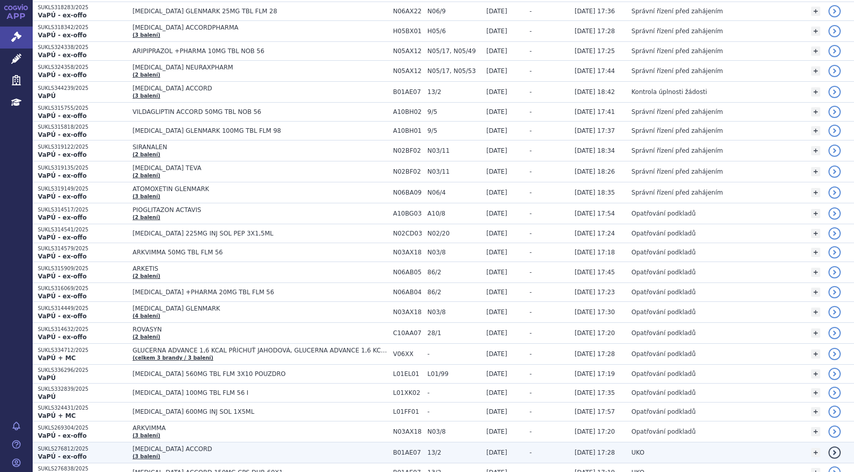
scroll to position [0, 0]
